Goal: Task Accomplishment & Management: Complete application form

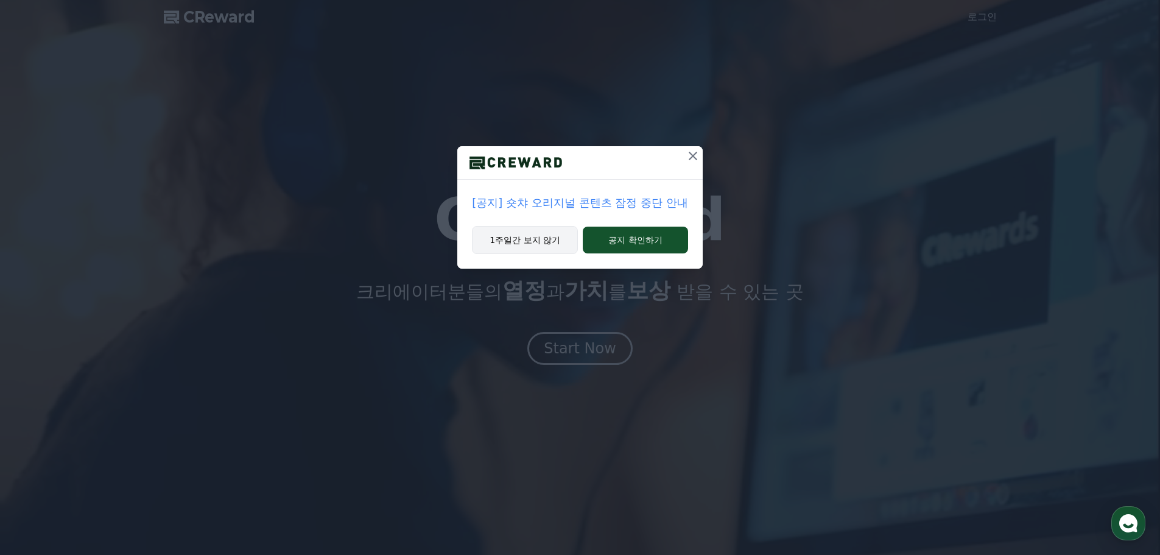
click at [527, 244] on button "1주일간 보지 않기" at bounding box center [525, 240] width 106 height 28
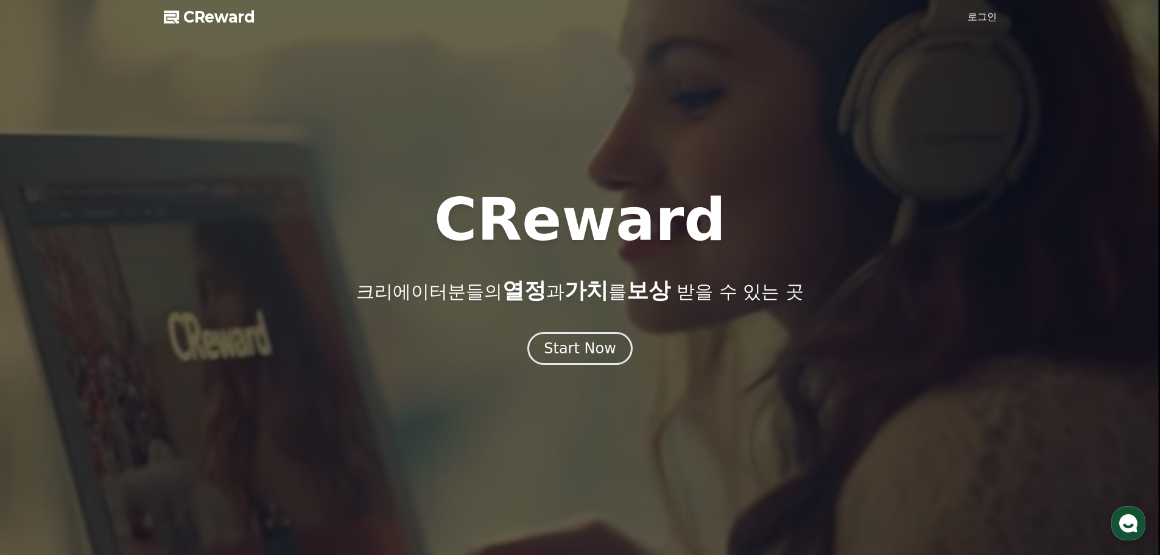
click at [981, 12] on link "로그인" at bounding box center [982, 17] width 29 height 15
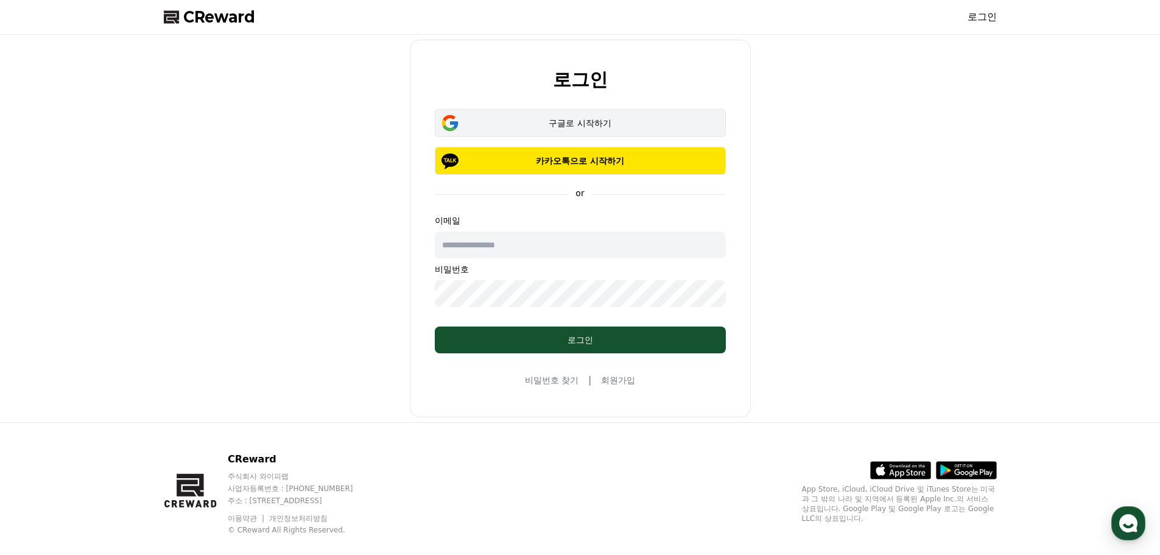
click at [591, 124] on div "구글로 시작하기" at bounding box center [581, 123] width 256 height 12
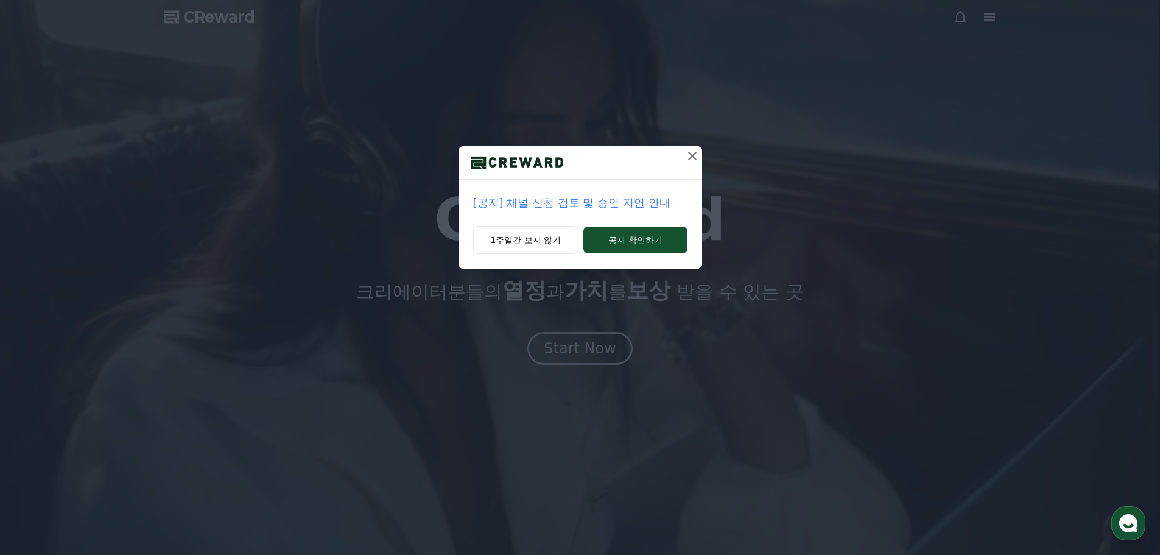
click at [689, 157] on icon at bounding box center [692, 156] width 15 height 15
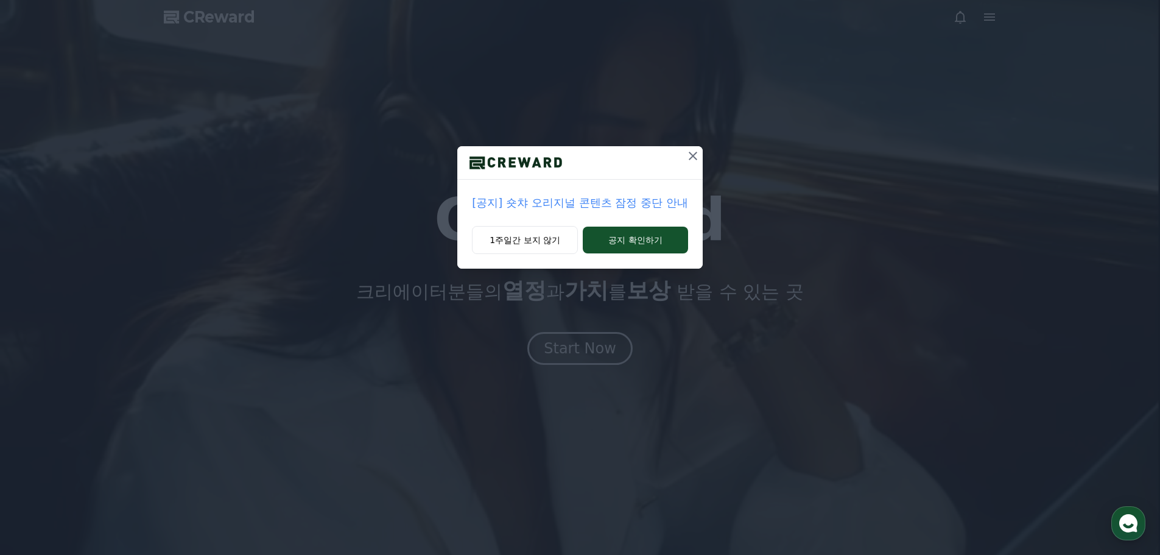
click at [698, 157] on icon at bounding box center [693, 156] width 15 height 15
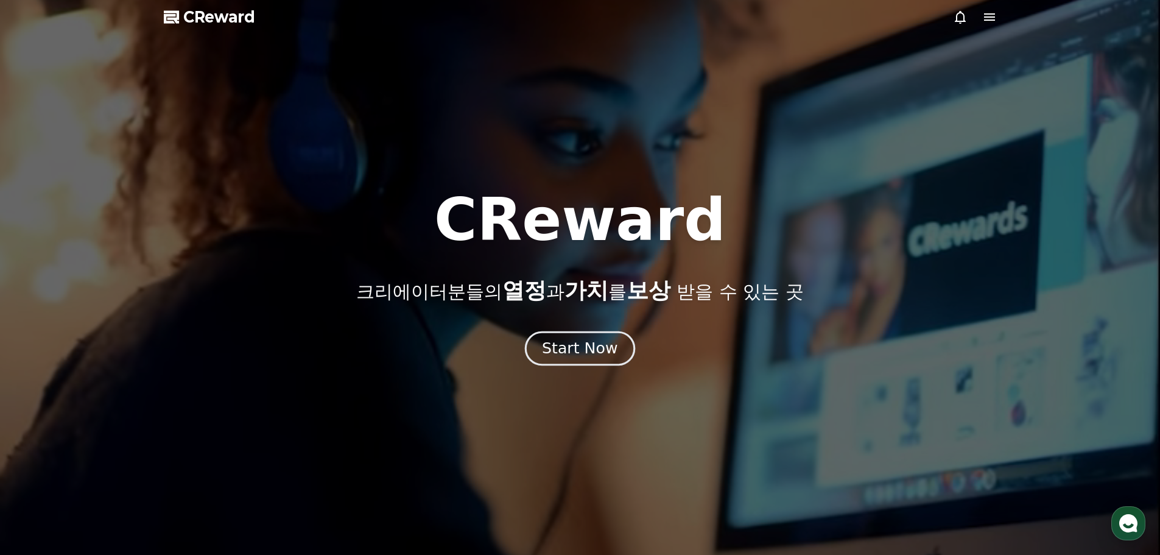
click at [566, 356] on div "Start Now" at bounding box center [580, 348] width 76 height 21
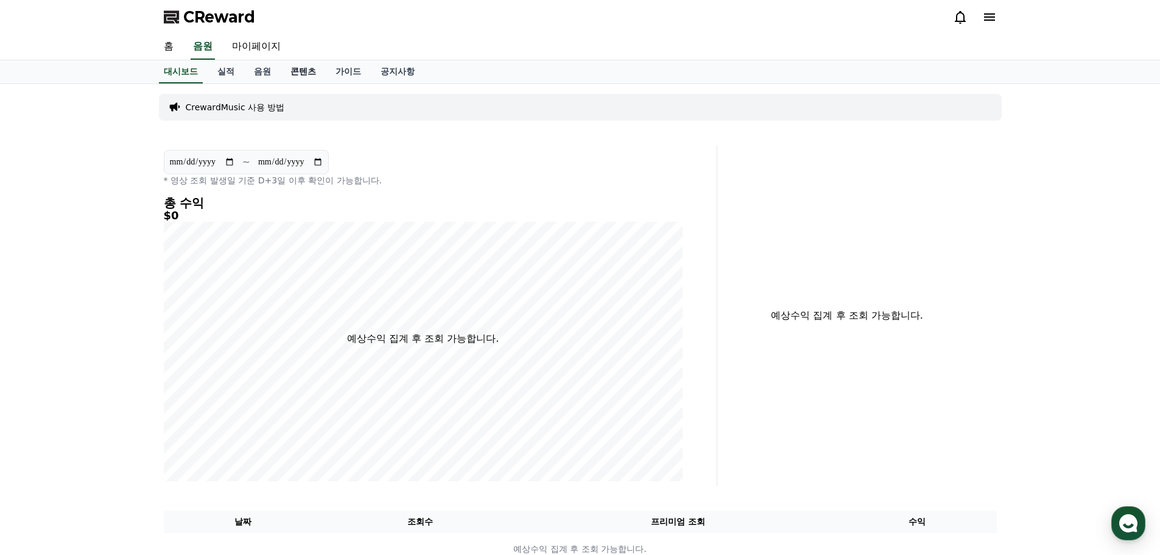
click at [299, 76] on link "콘텐츠" at bounding box center [303, 71] width 45 height 23
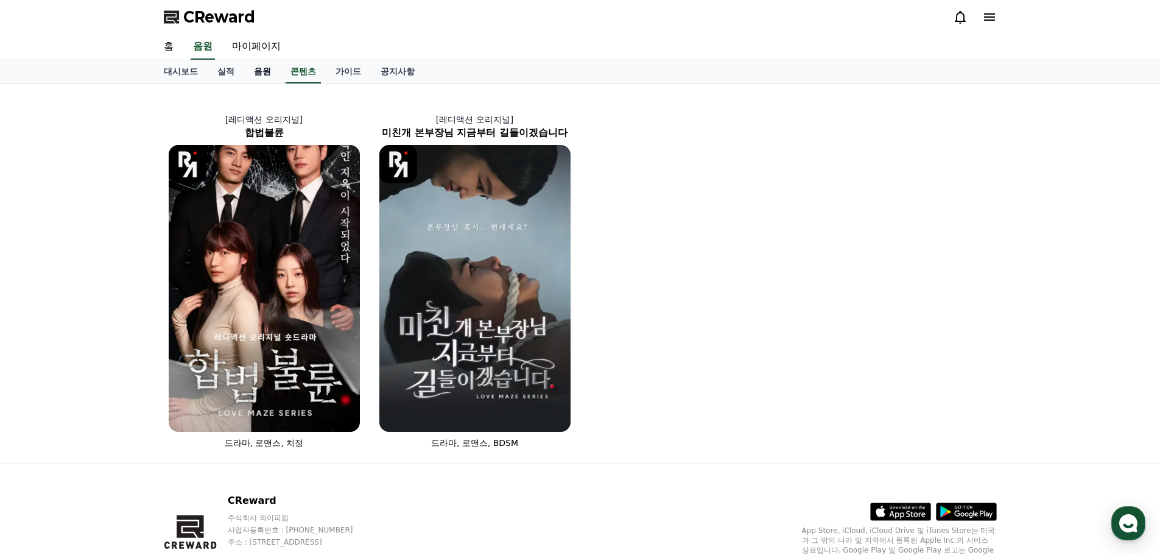
click at [272, 74] on link "음원" at bounding box center [262, 71] width 37 height 23
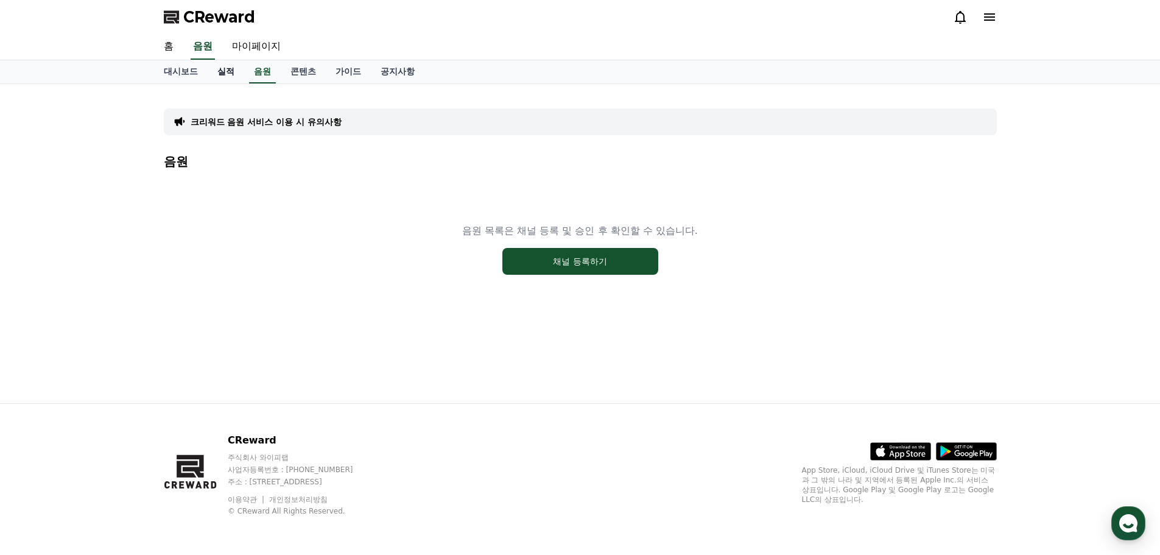
click at [222, 72] on link "실적" at bounding box center [226, 71] width 37 height 23
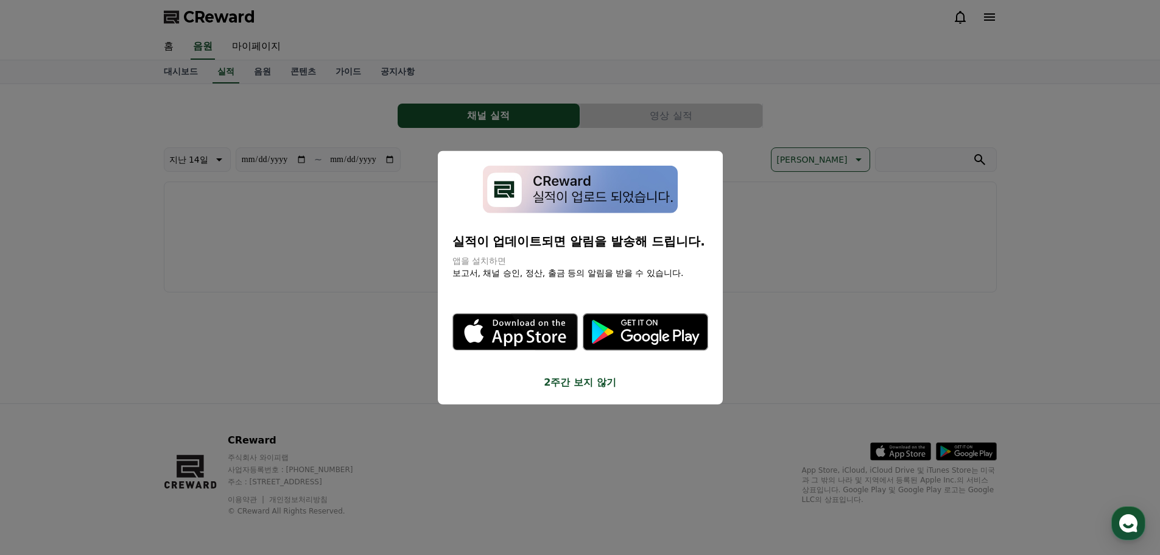
click at [572, 384] on button "2주간 보지 않기" at bounding box center [581, 382] width 256 height 15
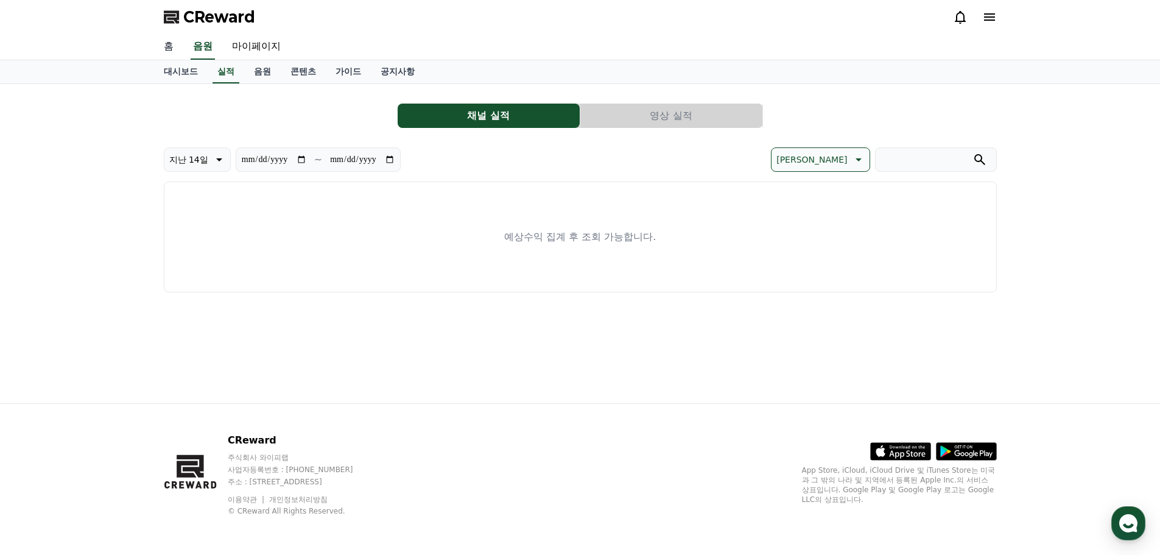
click at [169, 52] on link "홈" at bounding box center [168, 47] width 29 height 26
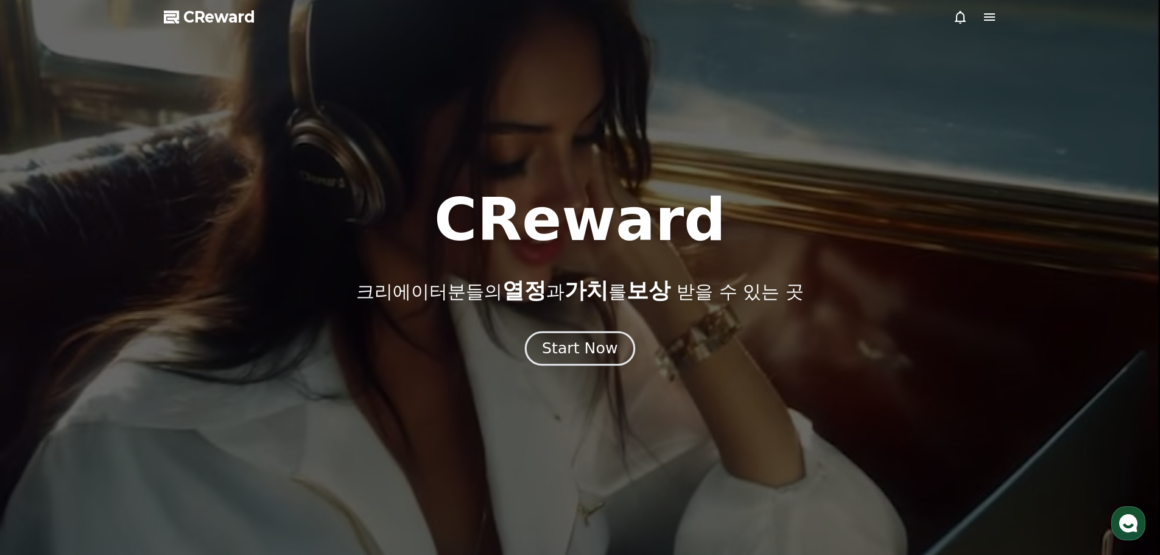
click at [571, 339] on div "Start Now" at bounding box center [580, 348] width 76 height 21
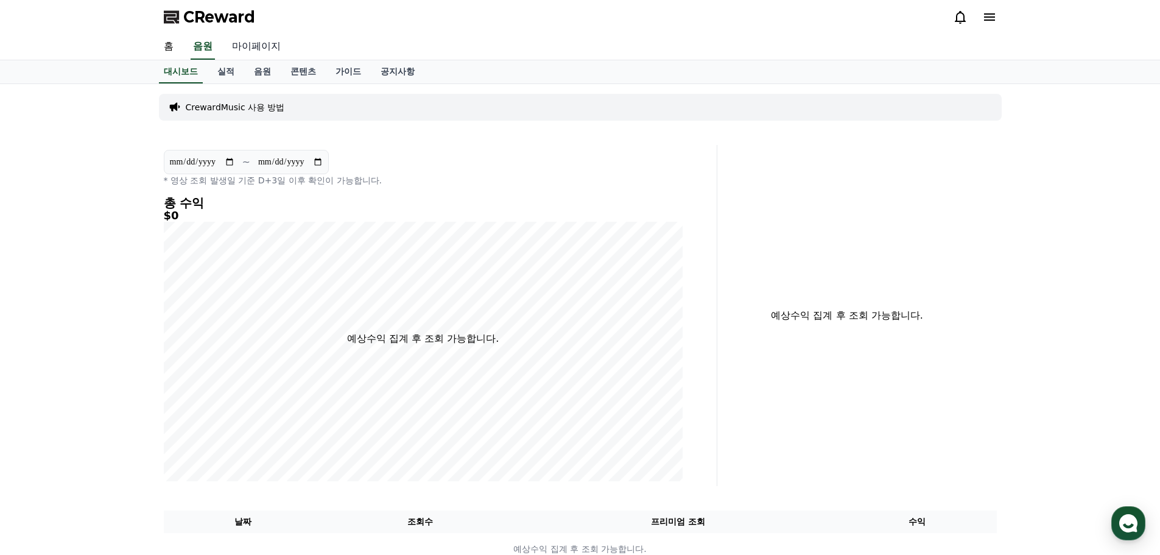
click at [255, 41] on link "마이페이지" at bounding box center [256, 47] width 68 height 26
select select "**********"
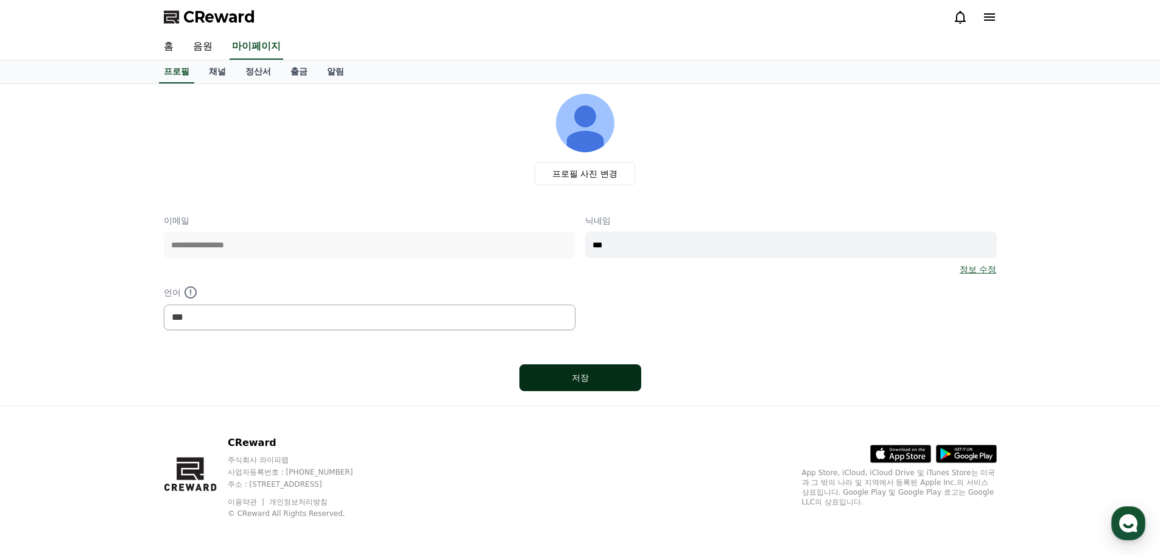
click at [635, 375] on button "저장" at bounding box center [581, 377] width 122 height 27
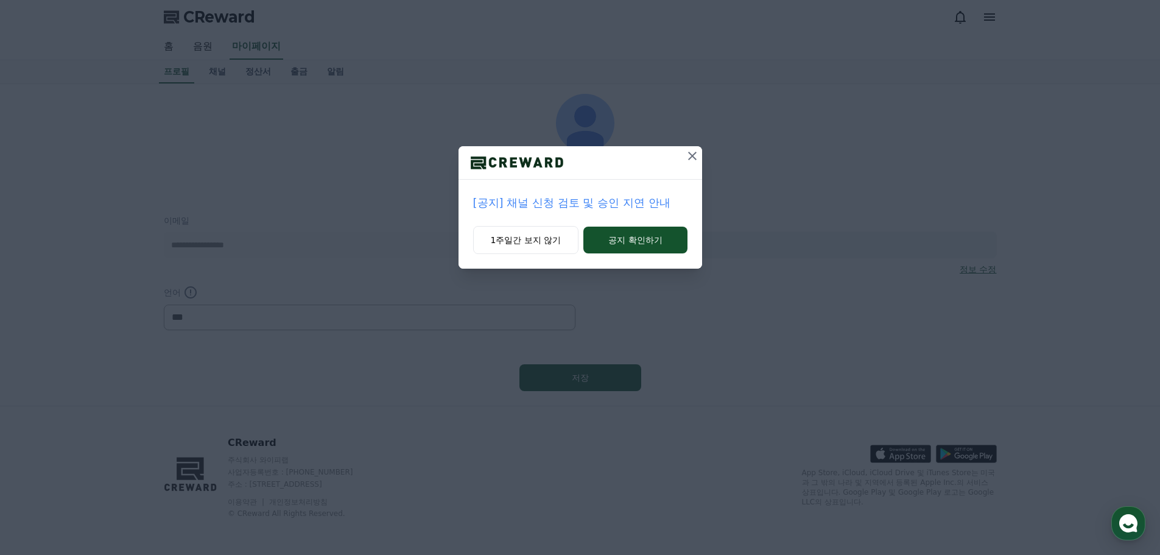
select select "**********"
click at [543, 245] on button "1주일간 보지 않기" at bounding box center [526, 240] width 106 height 28
click at [540, 239] on button "1주일간 보지 않기" at bounding box center [525, 240] width 106 height 28
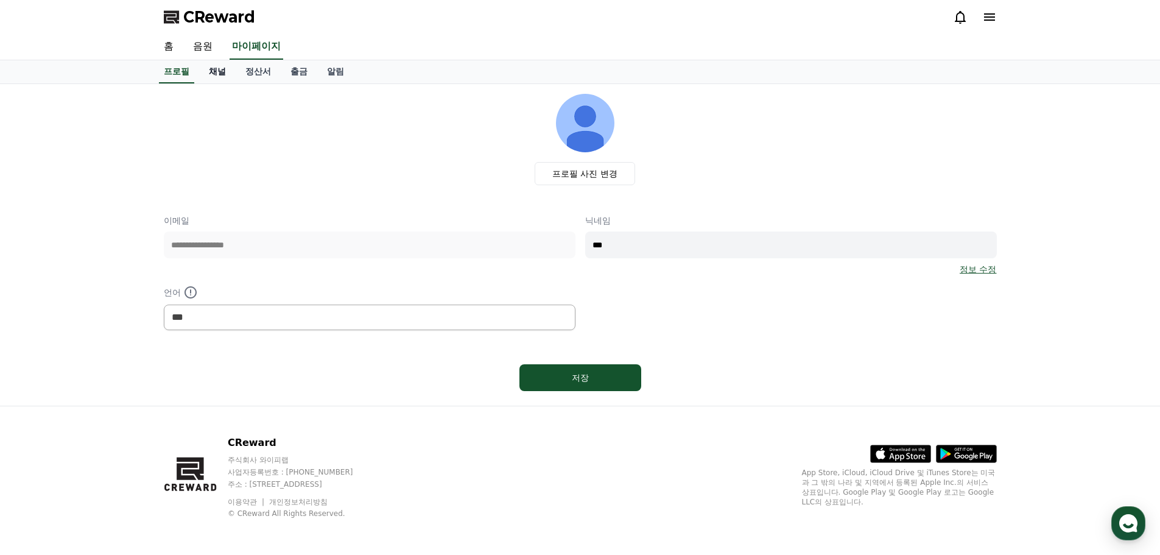
click at [222, 68] on link "채널" at bounding box center [217, 71] width 37 height 23
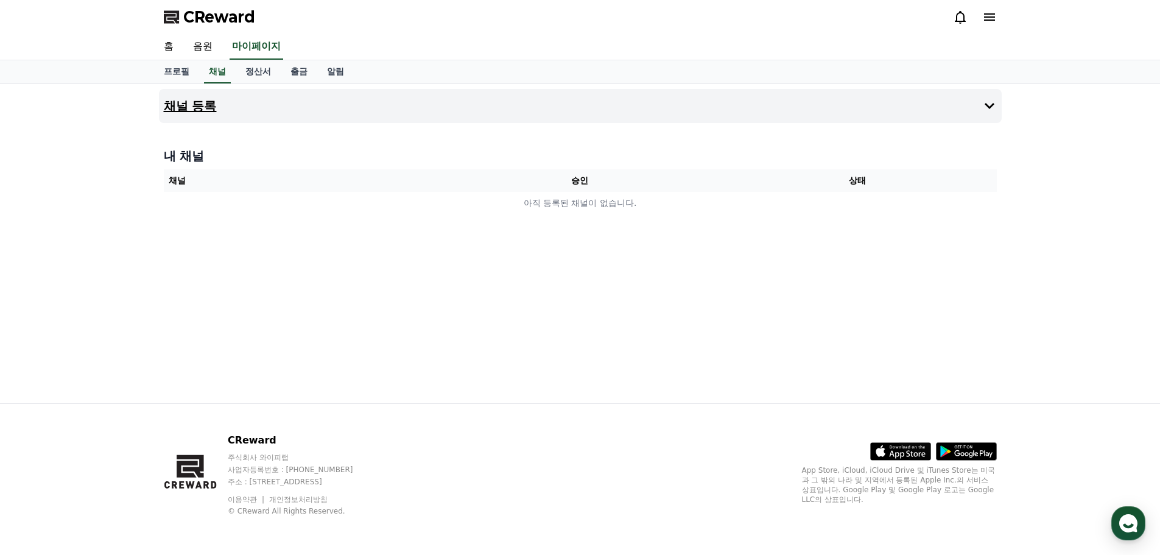
click at [222, 105] on button "채널 등록" at bounding box center [580, 106] width 843 height 34
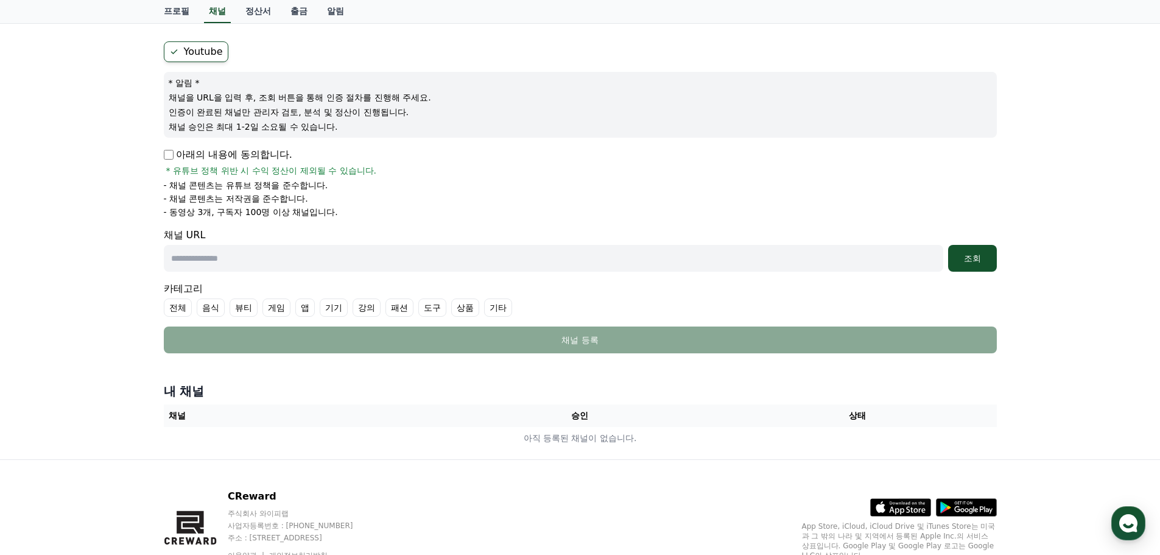
scroll to position [122, 0]
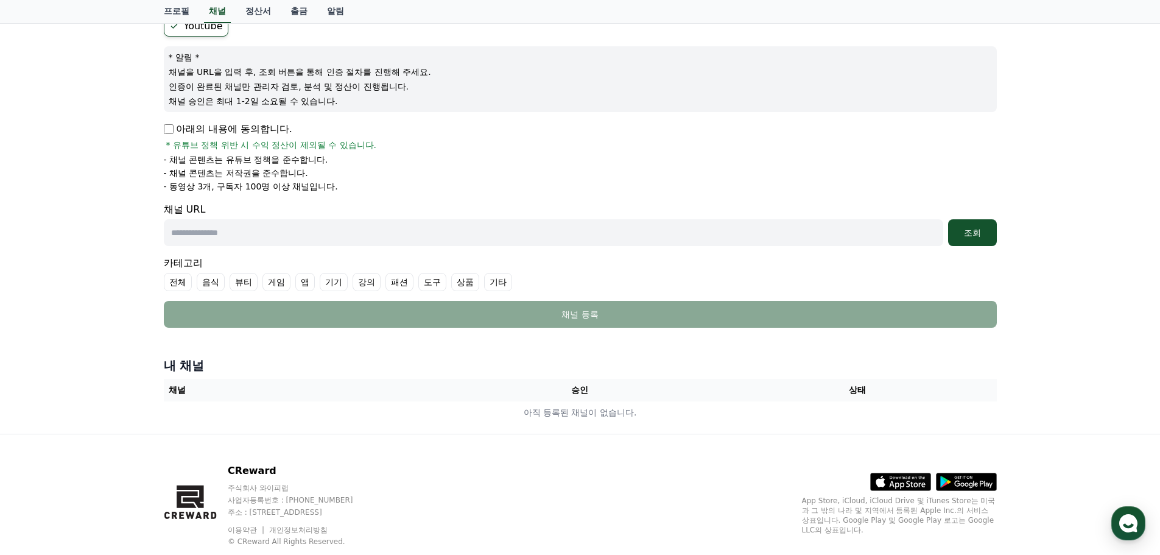
click at [500, 245] on input "text" at bounding box center [554, 232] width 780 height 27
paste input "**********"
type input "**********"
click at [977, 232] on div "조회" at bounding box center [972, 233] width 39 height 12
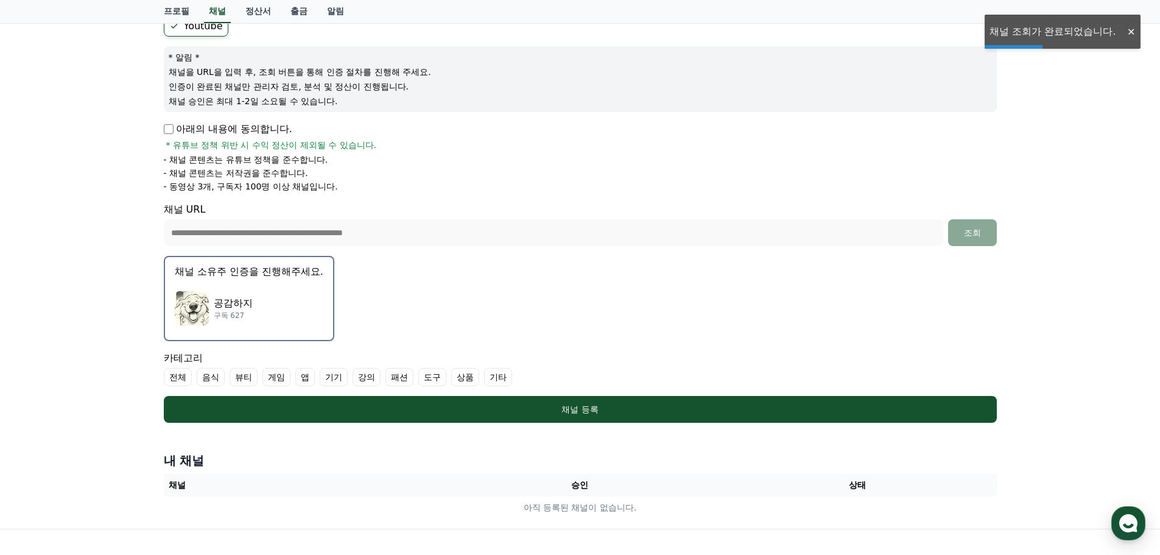
click at [229, 303] on p "공감하지" at bounding box center [233, 303] width 39 height 15
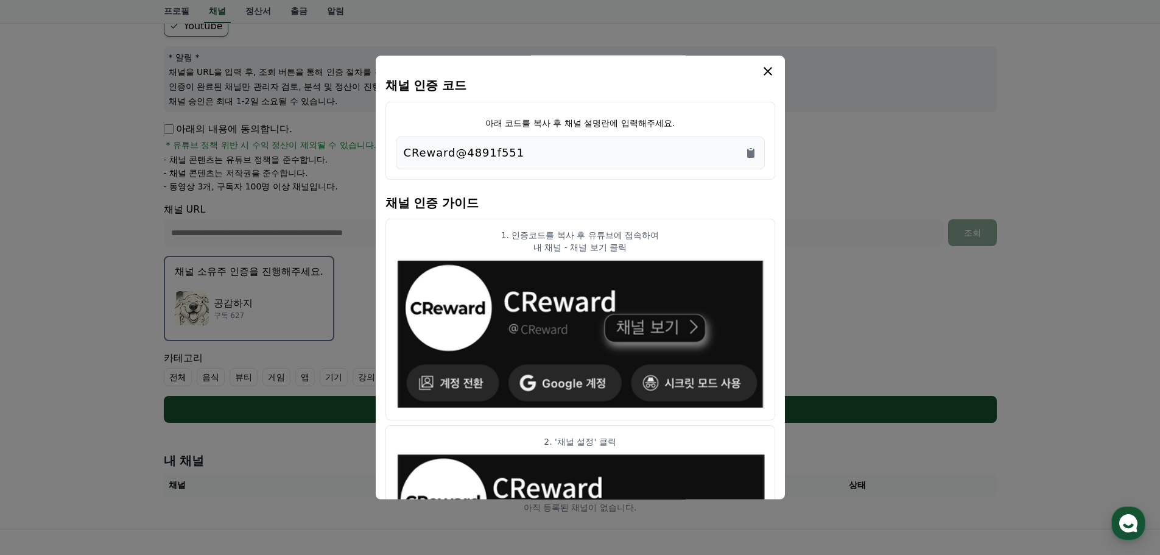
scroll to position [0, 0]
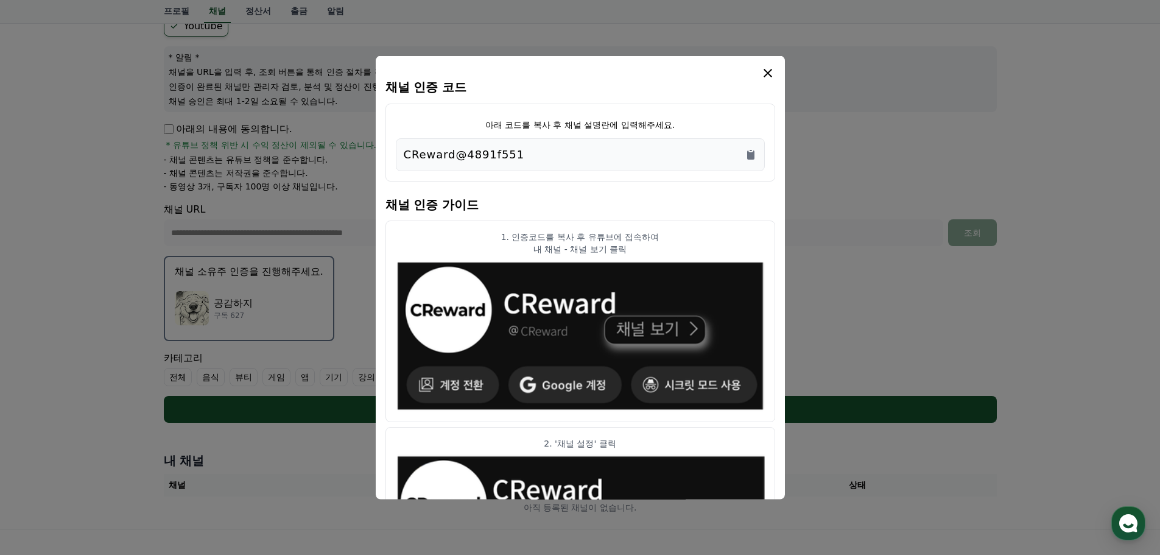
click at [521, 154] on div "CReward@4891f551" at bounding box center [580, 154] width 353 height 17
click at [754, 153] on icon "Copy to clipboard" at bounding box center [750, 154] width 7 height 9
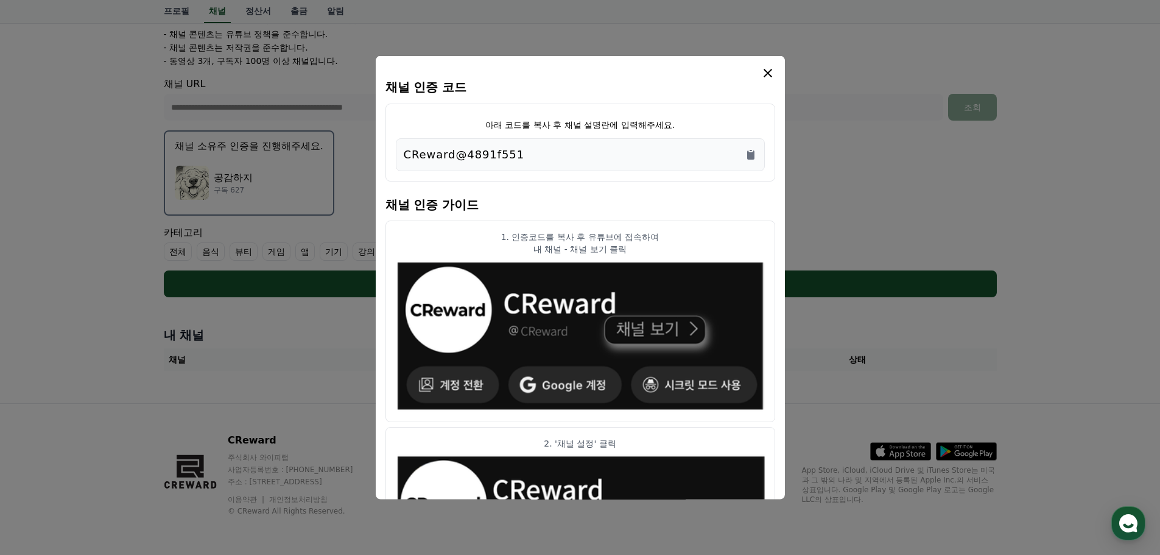
scroll to position [65, 0]
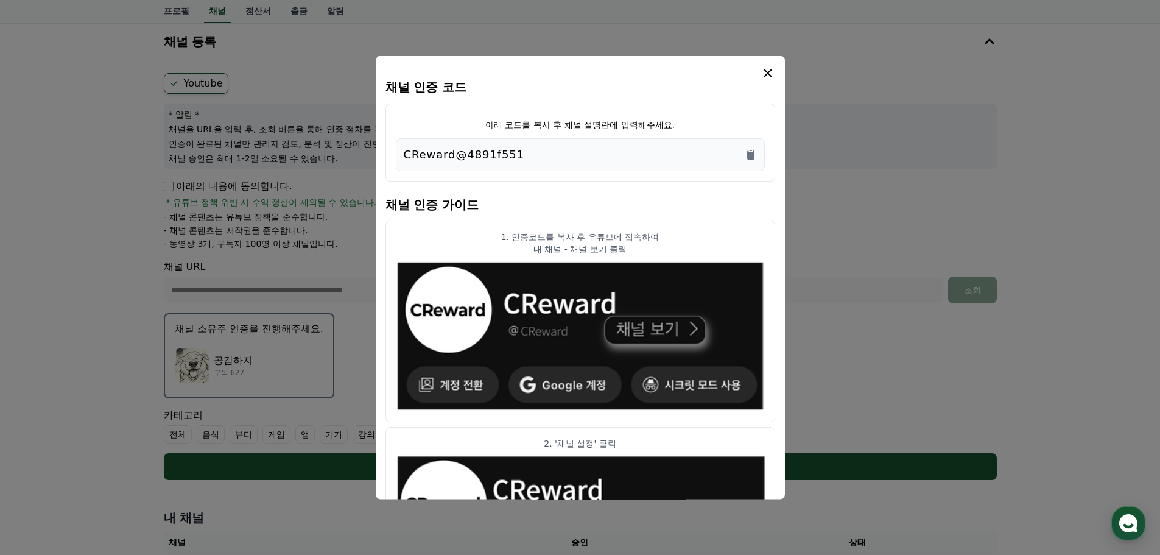
click at [766, 72] on icon "modal" at bounding box center [768, 72] width 15 height 15
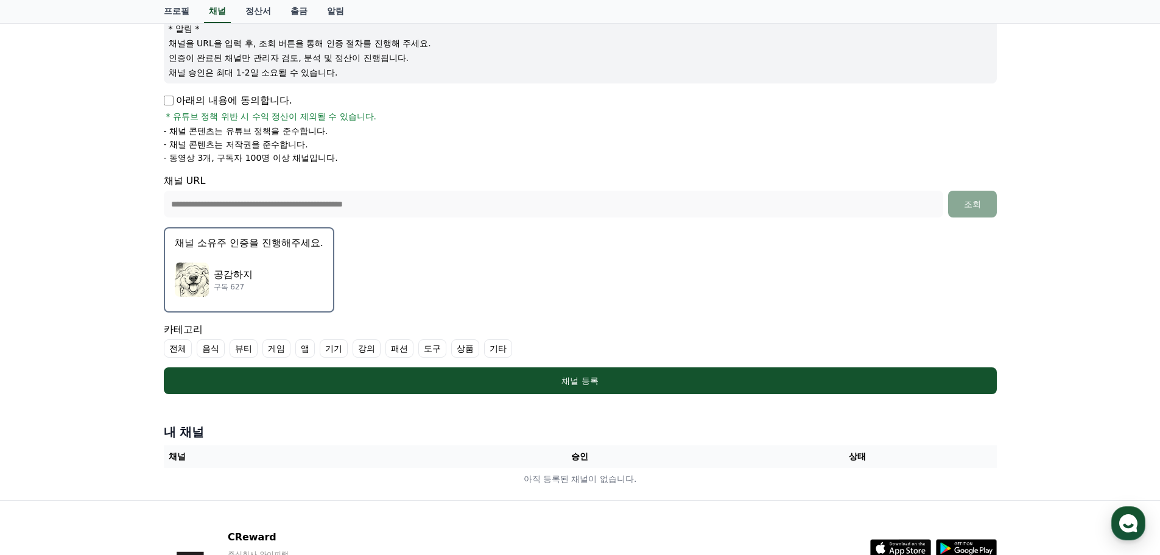
scroll to position [186, 0]
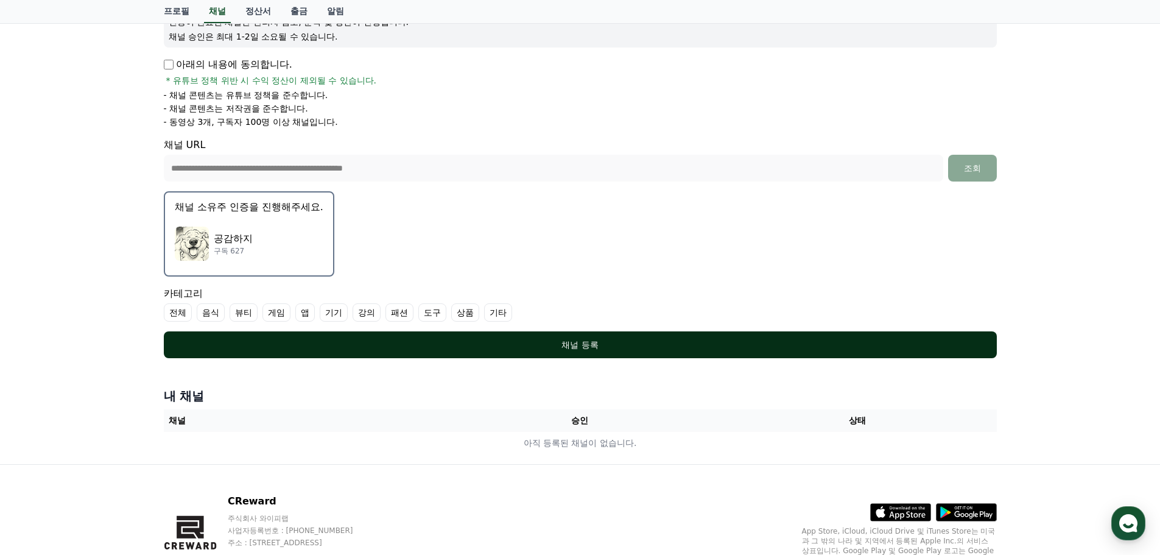
click at [563, 343] on div "채널 등록" at bounding box center [580, 345] width 785 height 12
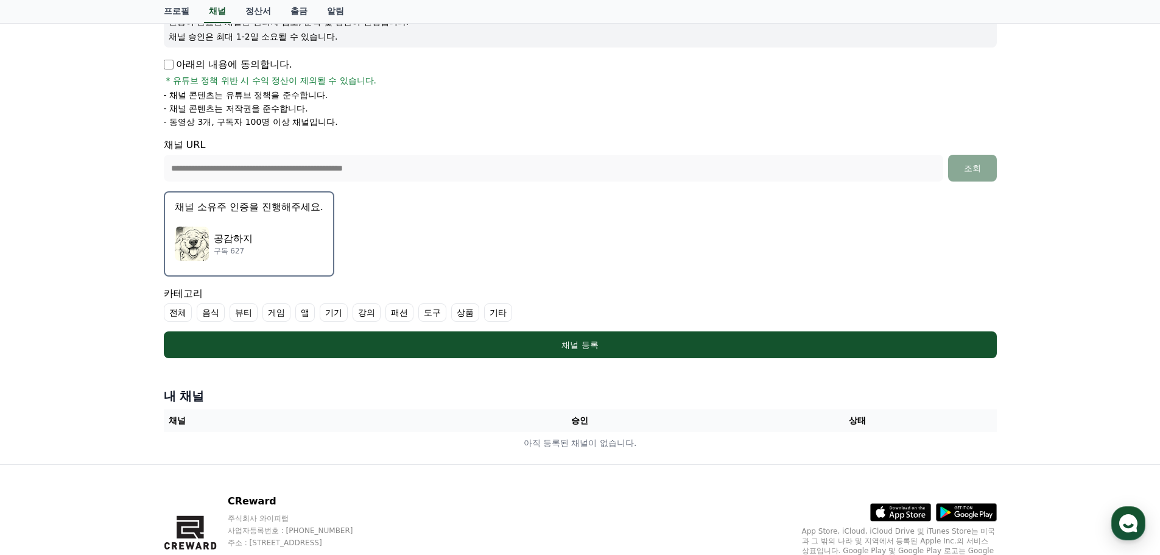
click at [169, 314] on label "전체" at bounding box center [178, 312] width 28 height 18
click at [224, 313] on label "음식" at bounding box center [225, 312] width 28 height 18
click at [228, 314] on label "음식" at bounding box center [232, 312] width 43 height 18
click at [512, 309] on label "기타" at bounding box center [513, 312] width 28 height 18
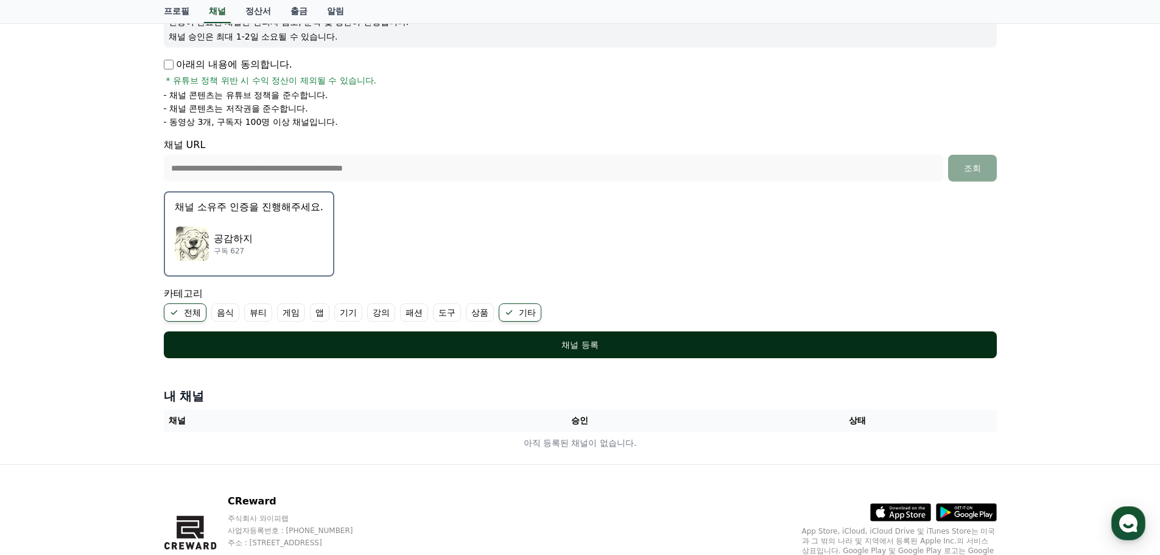
click at [519, 345] on div "채널 등록" at bounding box center [580, 345] width 785 height 12
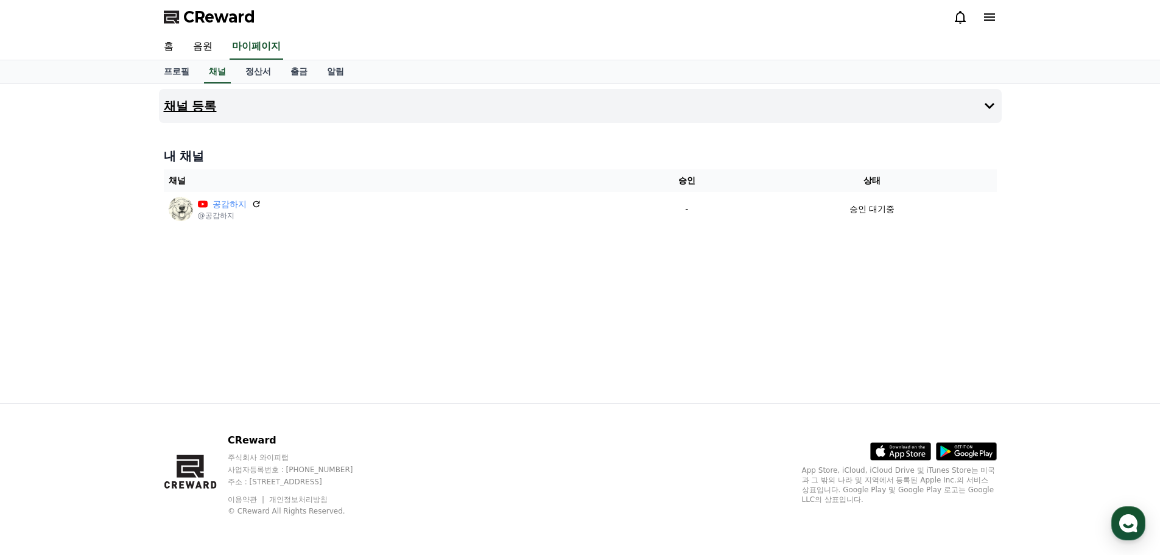
click at [206, 102] on h4 "채널 등록" at bounding box center [190, 105] width 53 height 13
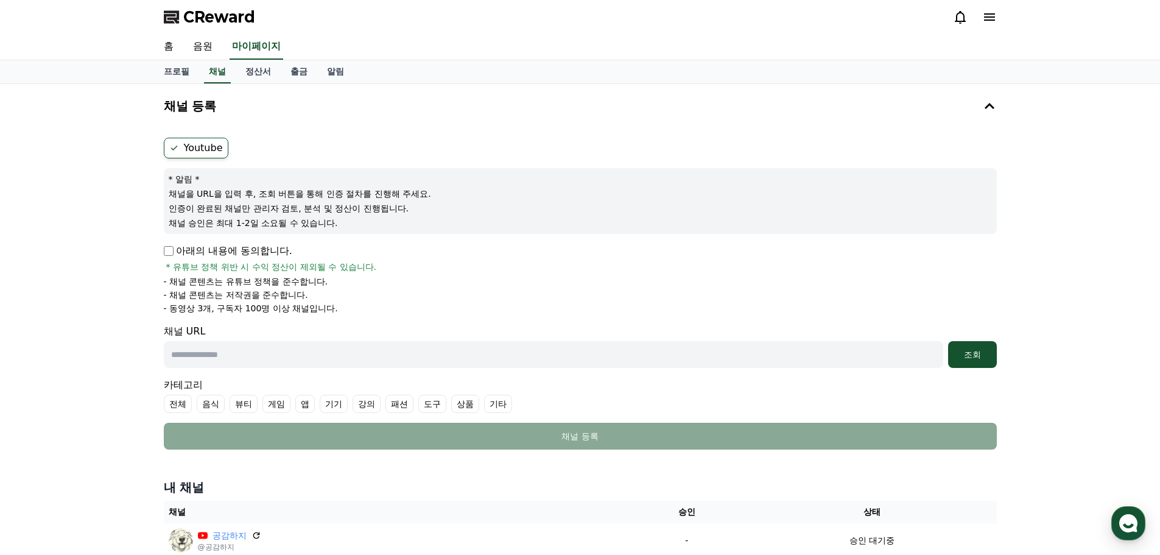
click at [205, 147] on label "Youtube" at bounding box center [196, 148] width 65 height 21
click at [166, 41] on link "홈" at bounding box center [168, 47] width 29 height 26
